Goal: Check status: Check status

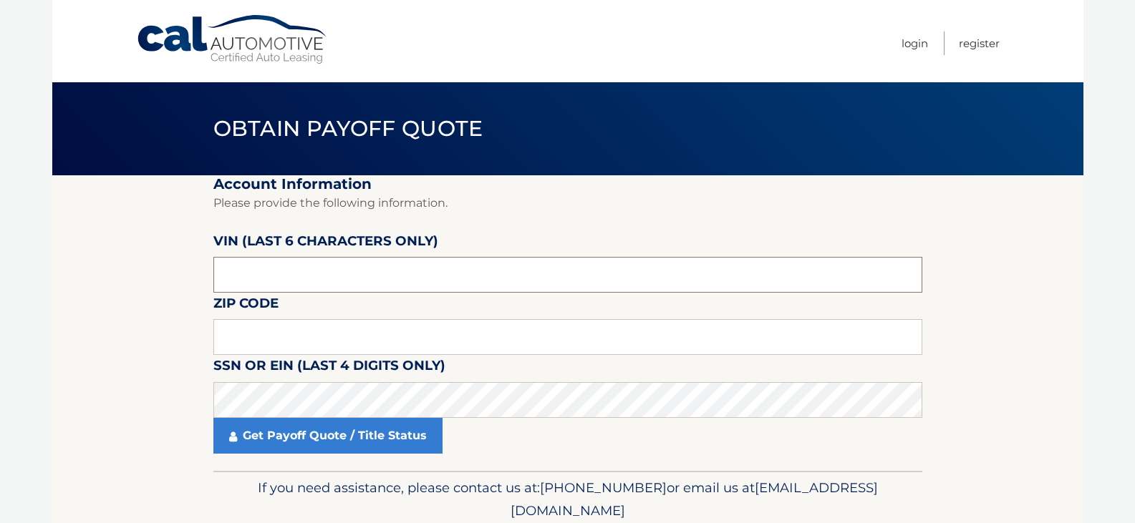
click at [346, 273] on input "text" at bounding box center [567, 275] width 709 height 36
drag, startPoint x: 346, startPoint y: 273, endPoint x: 6, endPoint y: 302, distance: 341.3
click at [6, 302] on body "Cal Automotive Menu Login Register Obtain Payoff Quote" at bounding box center [567, 261] width 1135 height 523
type input "533517"
click at [248, 344] on input "text" at bounding box center [567, 337] width 709 height 36
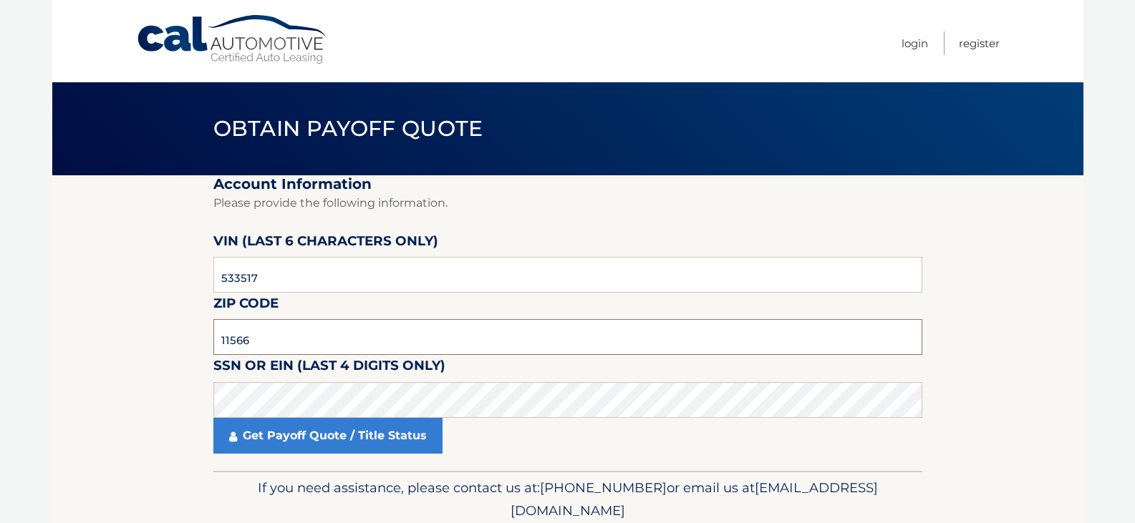
type input "11566"
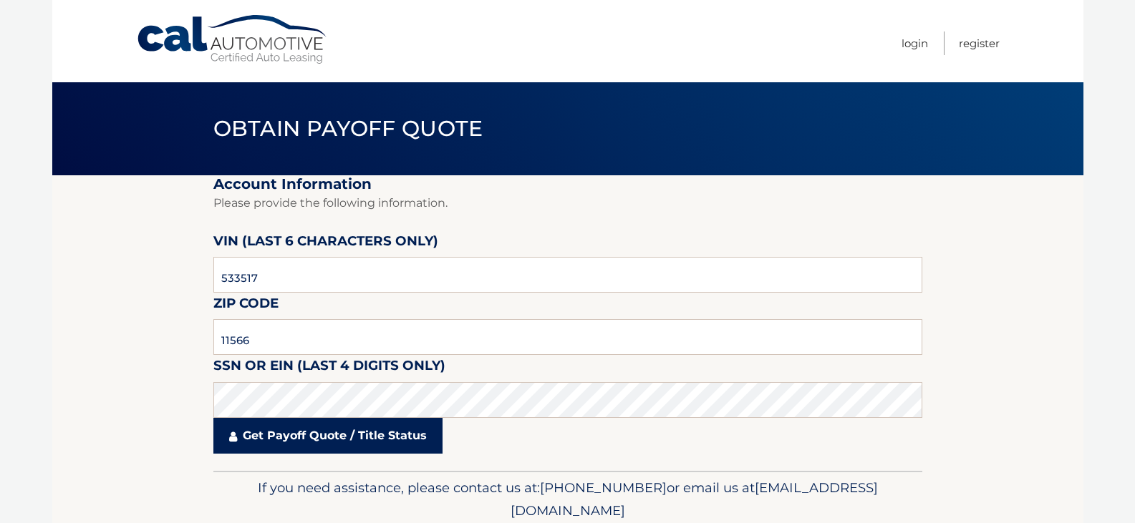
click at [314, 437] on link "Get Payoff Quote / Title Status" at bounding box center [327, 436] width 229 height 36
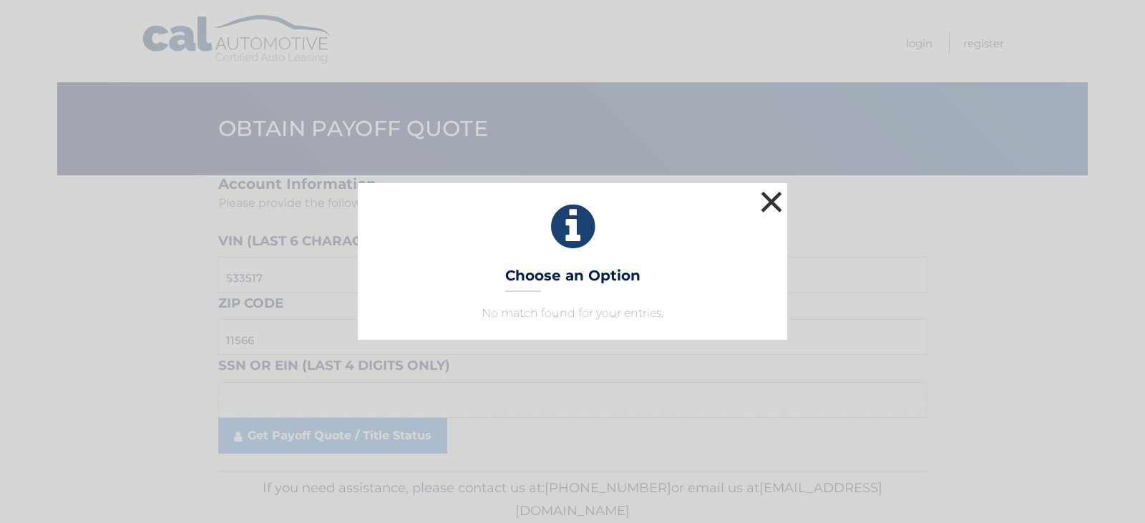
click at [767, 210] on button "×" at bounding box center [771, 202] width 29 height 29
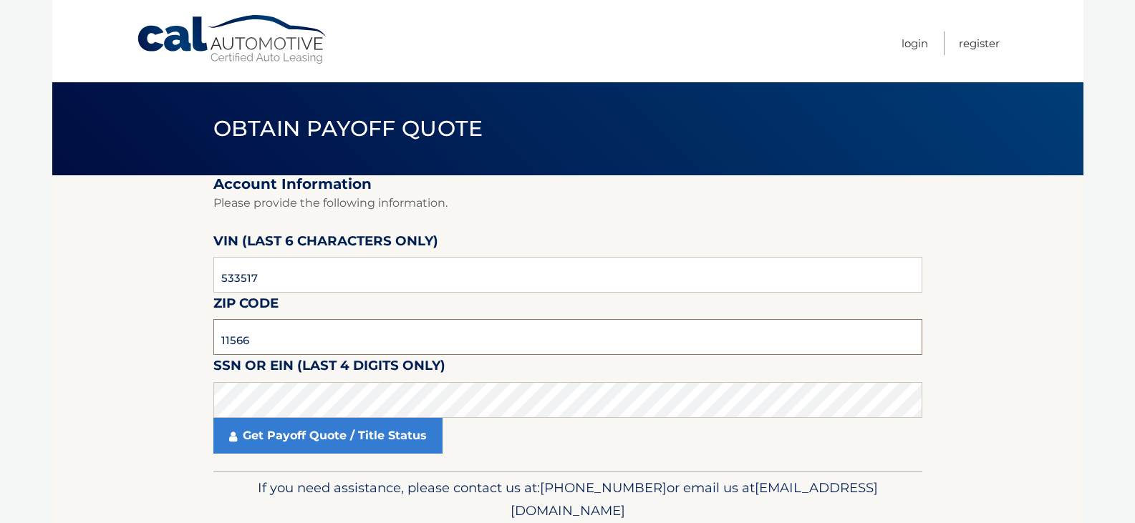
drag, startPoint x: 268, startPoint y: 338, endPoint x: 193, endPoint y: 341, distance: 75.2
click at [193, 341] on section "Account Information Please provide the following information. [PERSON_NAME] (la…" at bounding box center [567, 323] width 1031 height 296
click at [297, 279] on input "533517" at bounding box center [567, 275] width 709 height 36
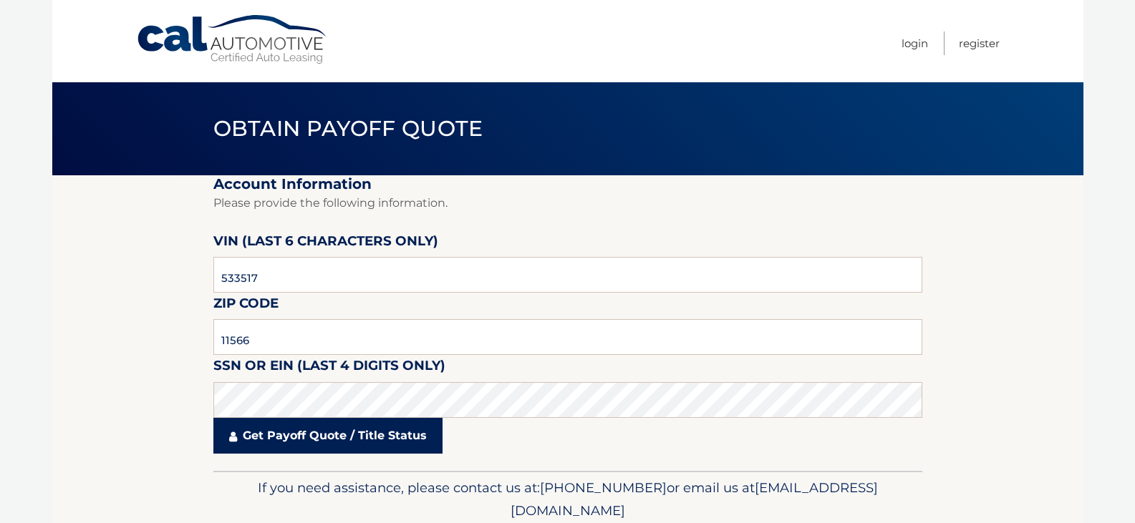
click at [362, 446] on link "Get Payoff Quote / Title Status" at bounding box center [327, 436] width 229 height 36
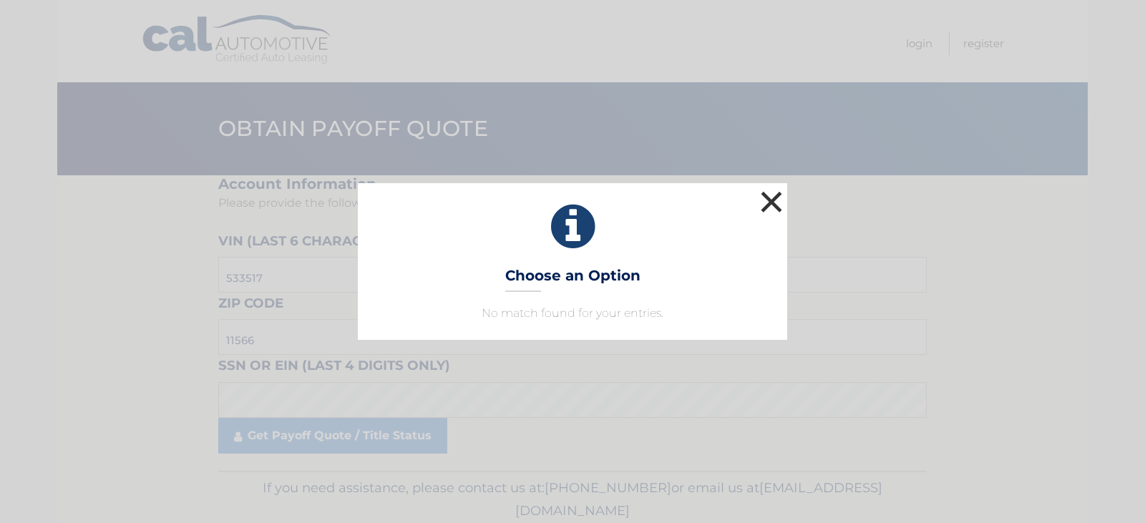
click at [775, 198] on button "×" at bounding box center [771, 202] width 29 height 29
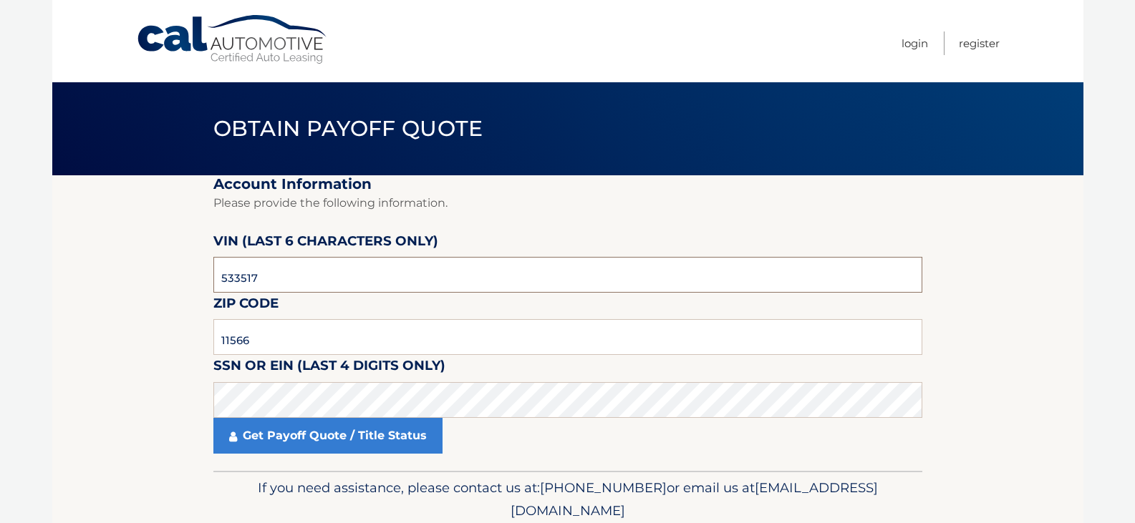
drag, startPoint x: 286, startPoint y: 273, endPoint x: 151, endPoint y: 297, distance: 136.6
click at [151, 297] on section "Account Information Please provide the following information. [PERSON_NAME] (la…" at bounding box center [567, 323] width 1031 height 296
type input "711071"
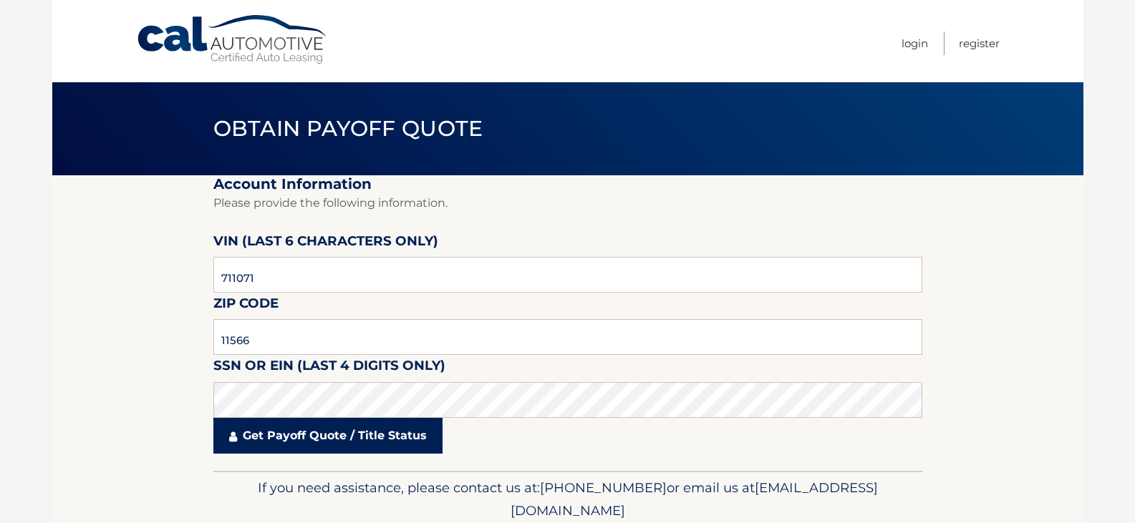
click at [279, 432] on link "Get Payoff Quote / Title Status" at bounding box center [327, 436] width 229 height 36
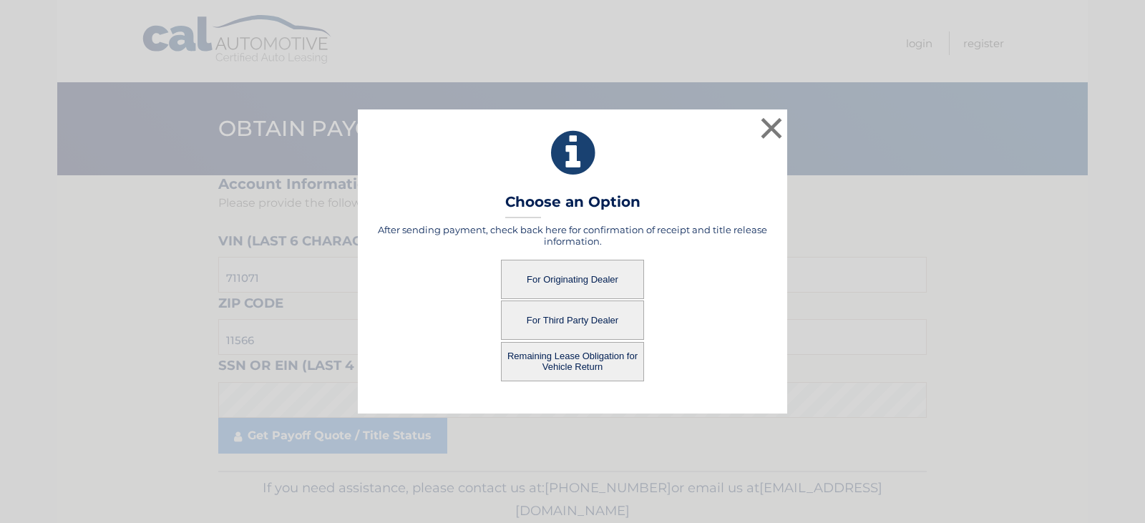
click at [589, 279] on button "For Originating Dealer" at bounding box center [572, 279] width 143 height 39
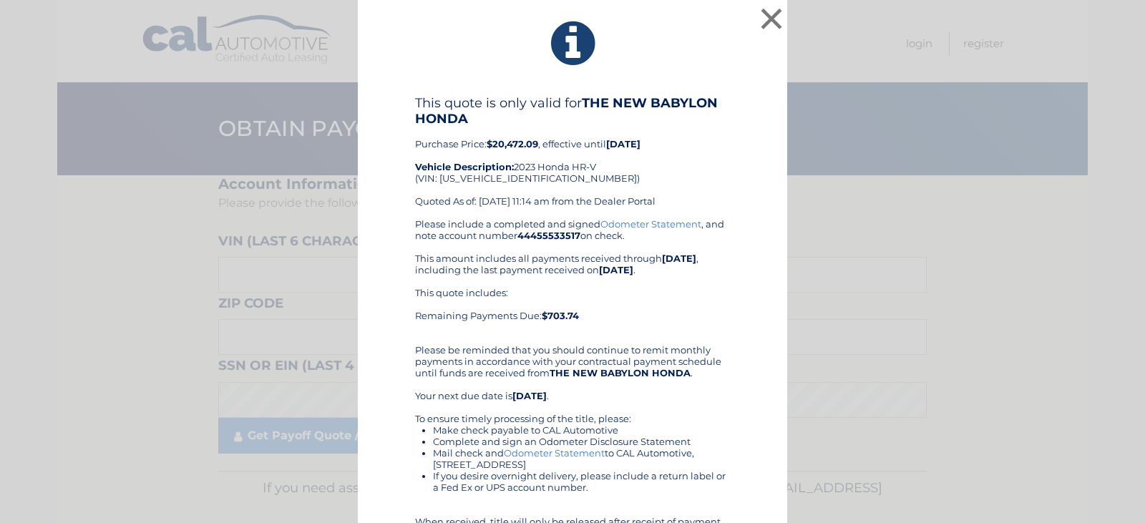
click at [976, 401] on div "× This quote is only valid for THE NEW BABYLON HONDA Purchase Price: $20,472.09…" at bounding box center [573, 313] width 1134 height 626
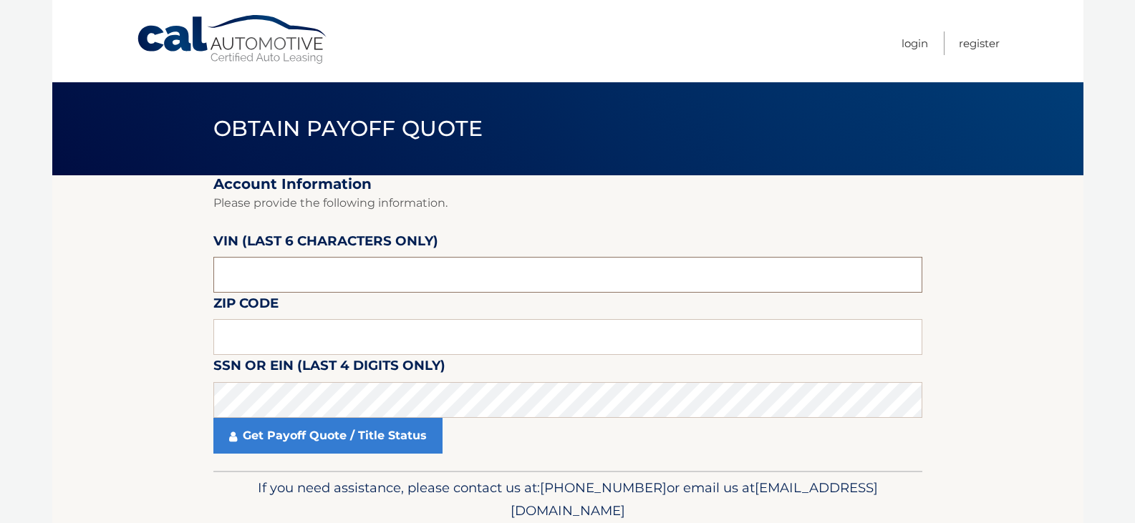
click at [346, 275] on input "text" at bounding box center [567, 275] width 709 height 36
type input "711071"
click at [339, 332] on input "text" at bounding box center [567, 337] width 709 height 36
type input "11566"
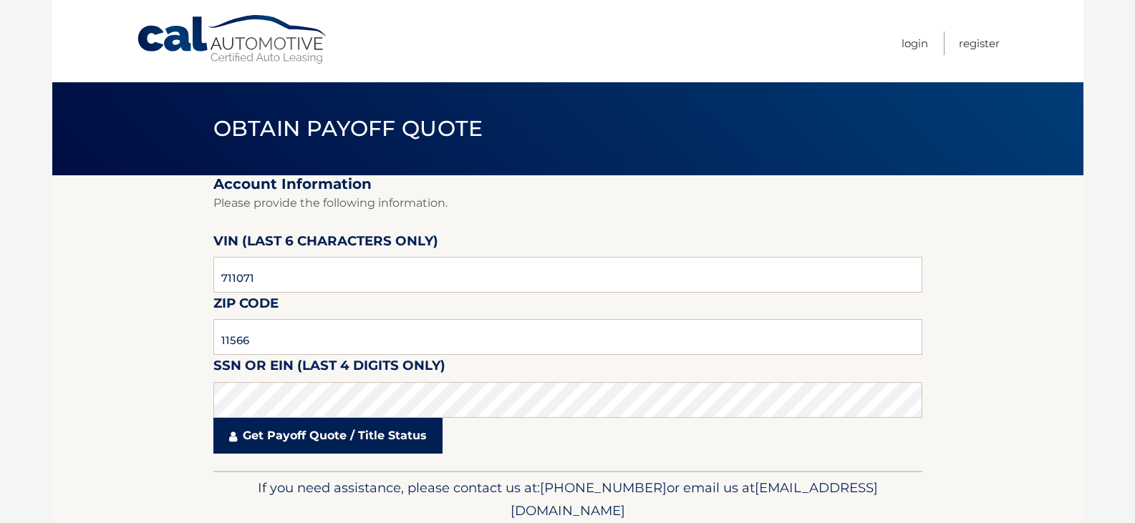
click at [339, 435] on link "Get Payoff Quote / Title Status" at bounding box center [327, 436] width 229 height 36
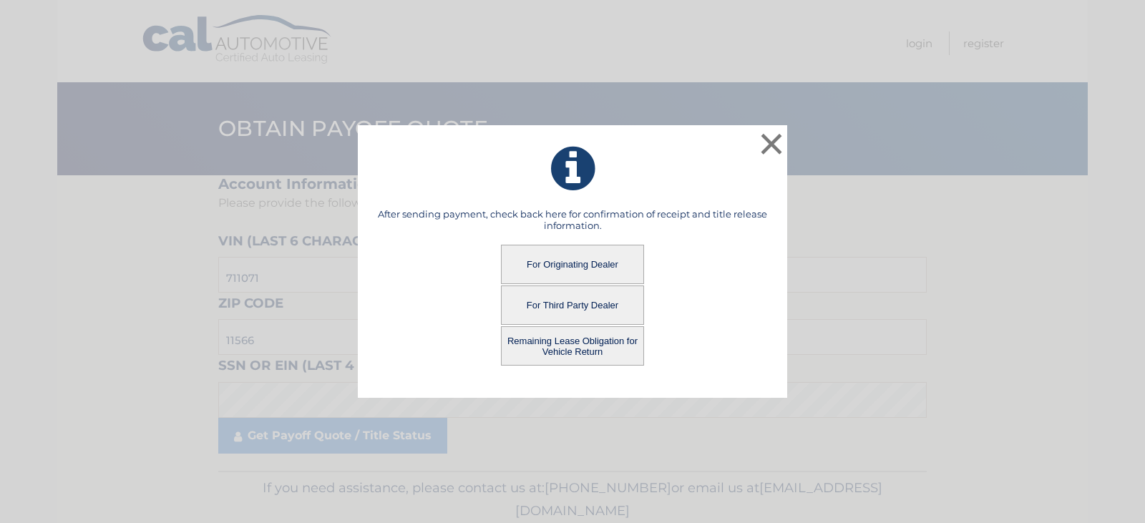
click at [569, 271] on button "For Originating Dealer" at bounding box center [572, 264] width 143 height 39
click at [568, 267] on button "For Originating Dealer" at bounding box center [572, 264] width 143 height 39
click at [568, 266] on button "For Originating Dealer" at bounding box center [572, 264] width 143 height 39
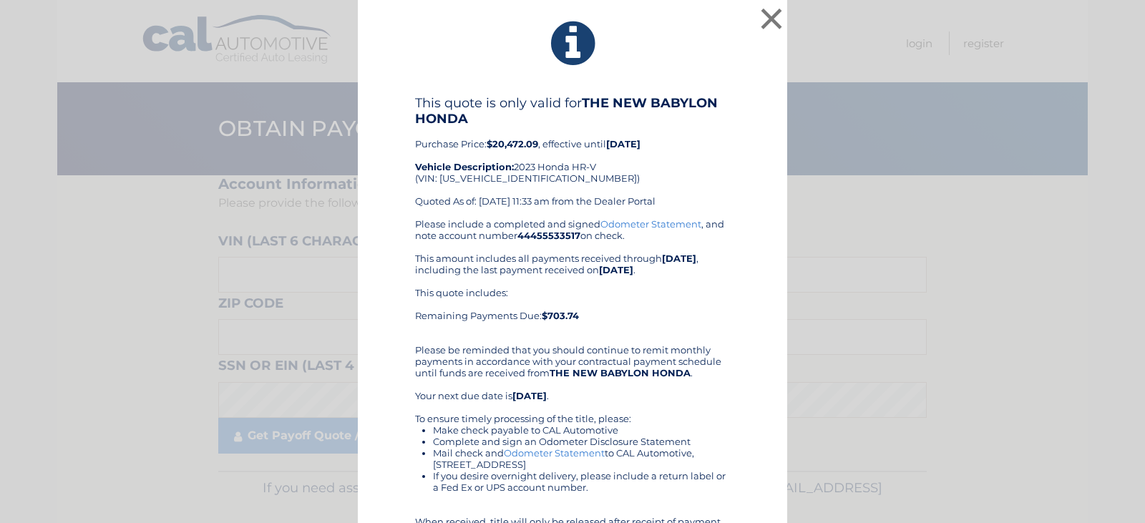
drag, startPoint x: 730, startPoint y: 185, endPoint x: 759, endPoint y: 178, distance: 29.5
click at [759, 178] on div "This quote is only valid for THE NEW BABYLON HONDA Purchase Price: $20,472.09 ,…" at bounding box center [573, 351] width 394 height 513
drag, startPoint x: 831, startPoint y: 97, endPoint x: 739, endPoint y: 223, distance: 155.8
click at [739, 223] on div "This quote is only valid for THE NEW BABYLON HONDA Purchase Price: $20,472.09 ,…" at bounding box center [573, 351] width 394 height 513
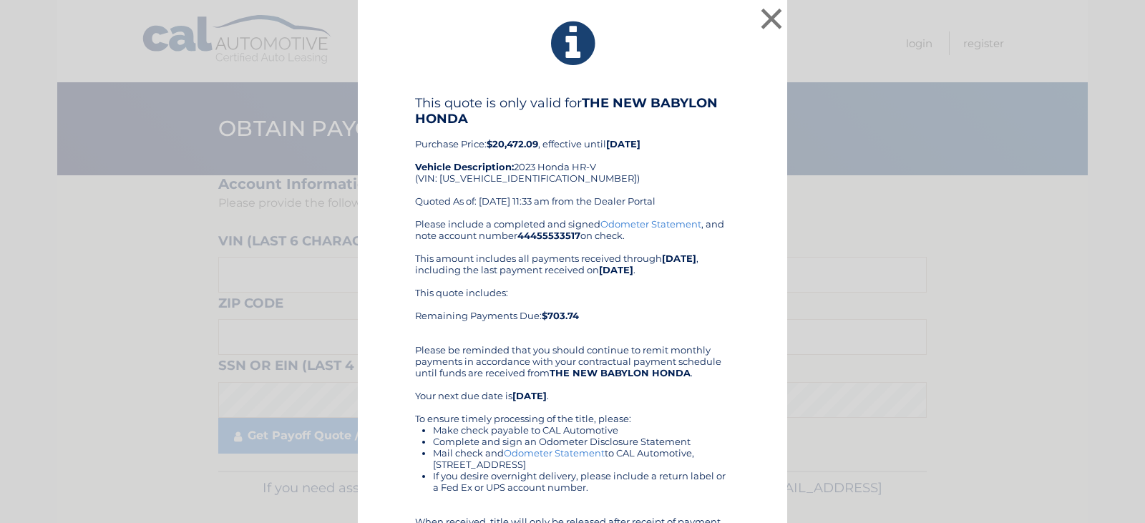
click at [571, 166] on div "This quote is only valid for THE NEW BABYLON HONDA Purchase Price: $20,472.09 ,…" at bounding box center [572, 156] width 315 height 123
click at [582, 42] on icon at bounding box center [573, 44] width 394 height 52
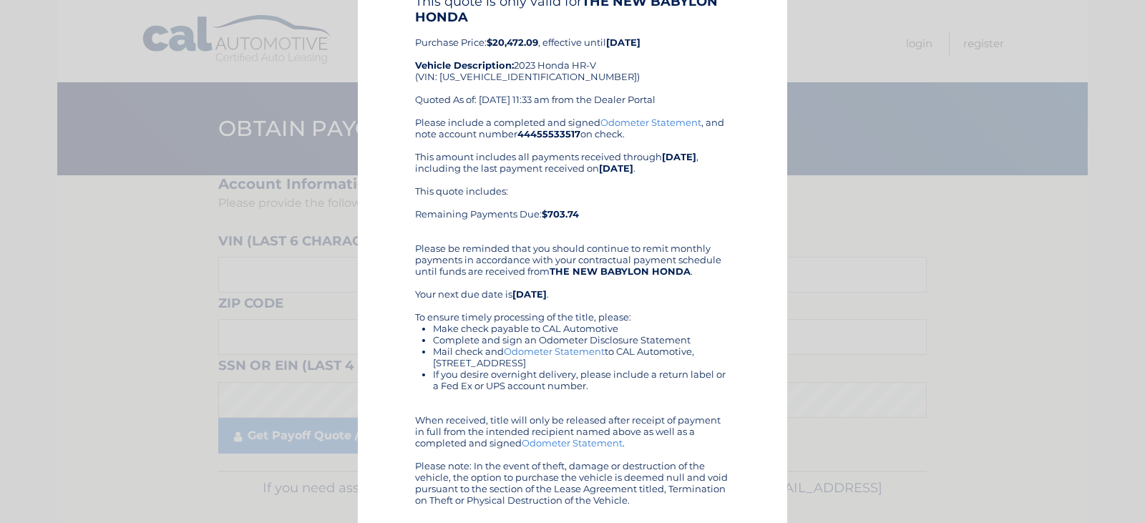
scroll to position [102, 0]
